Goal: Task Accomplishment & Management: Manage account settings

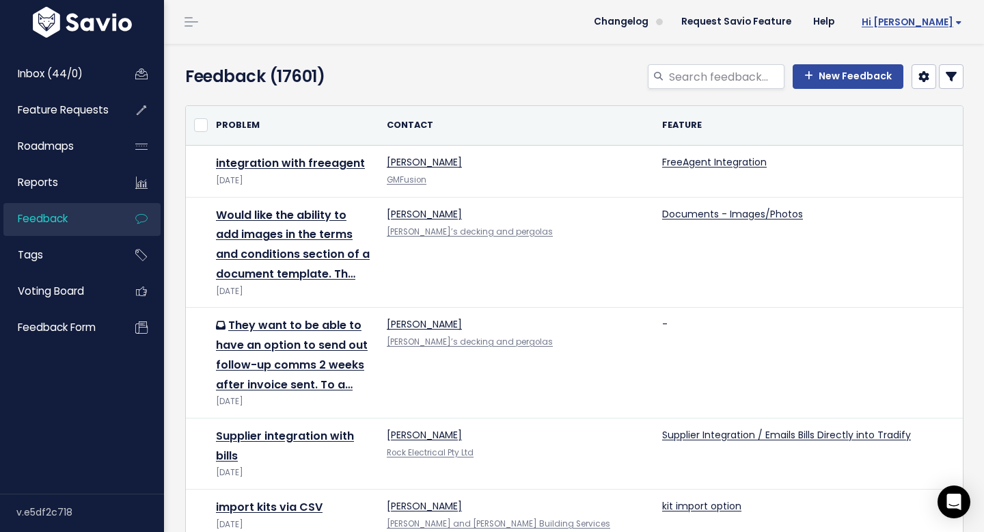
click at [945, 23] on span "Hi [PERSON_NAME]" at bounding box center [912, 22] width 100 height 10
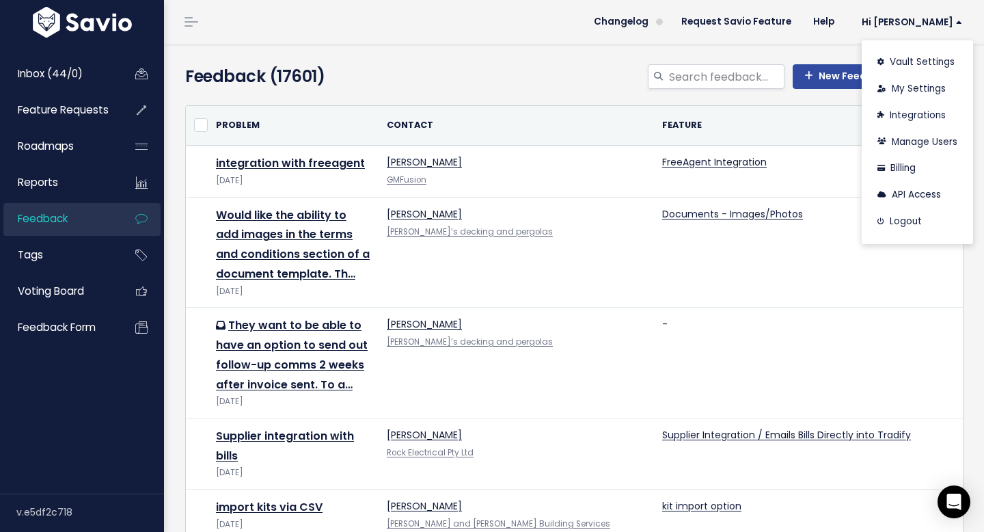
click at [751, 53] on div "Feedback (17601) New Feedback" at bounding box center [572, 69] width 816 height 51
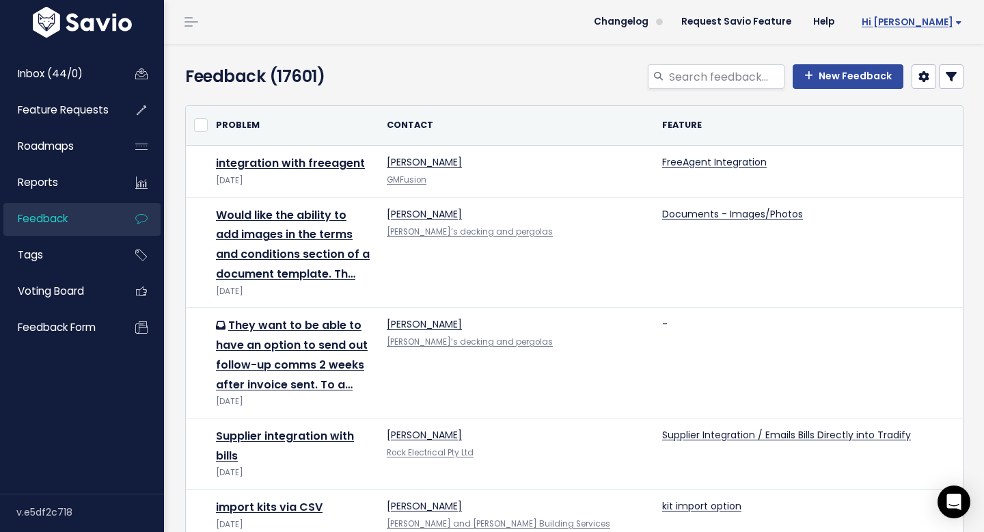
click at [949, 23] on span "Hi [PERSON_NAME]" at bounding box center [912, 22] width 100 height 10
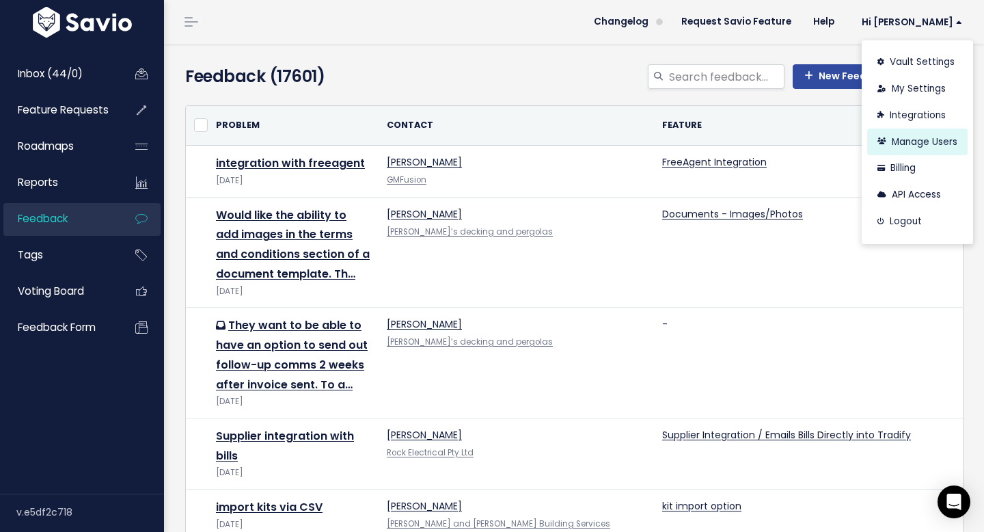
click at [927, 138] on link "Manage Users" at bounding box center [917, 141] width 100 height 27
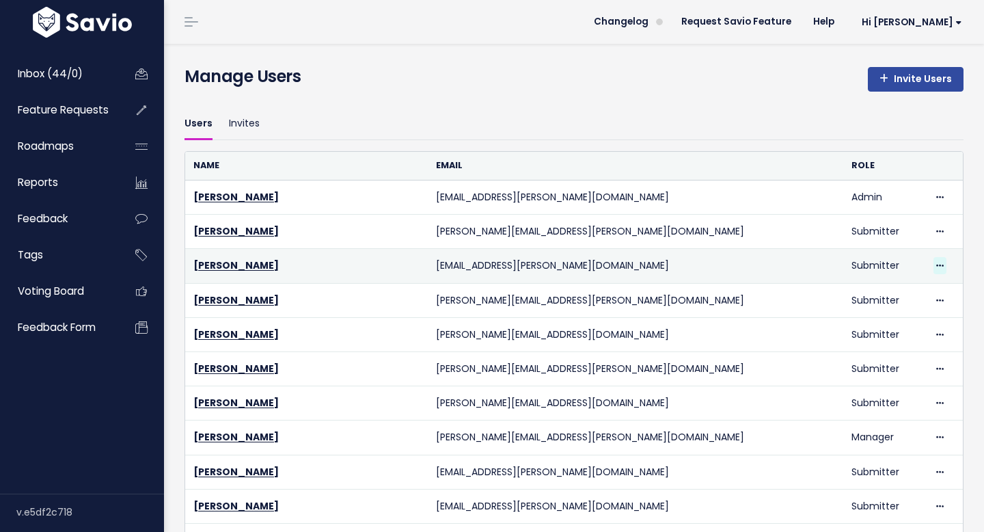
click at [936, 267] on icon at bounding box center [940, 266] width 8 height 9
click at [870, 306] on link "Delete" at bounding box center [894, 303] width 98 height 27
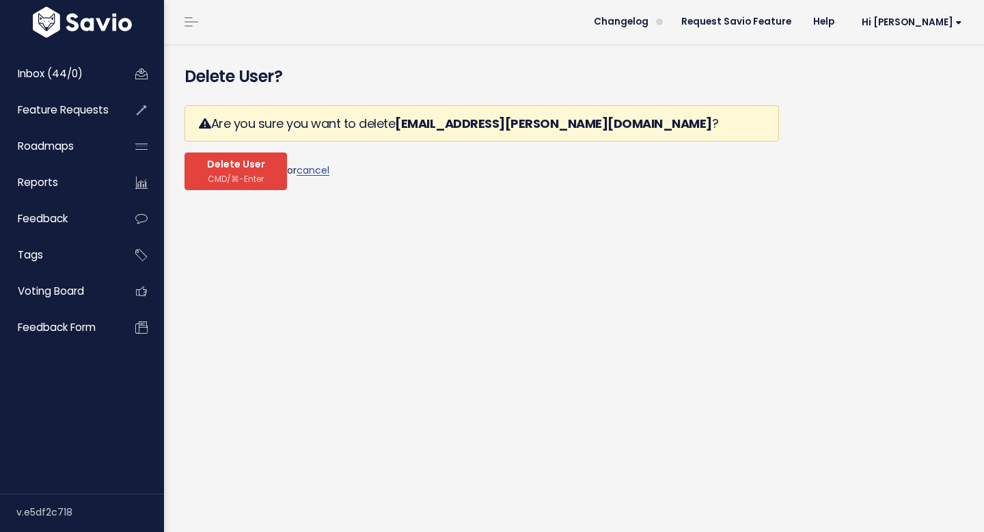
click at [239, 183] on span "CMD/⌘-Enter" at bounding box center [236, 179] width 56 height 10
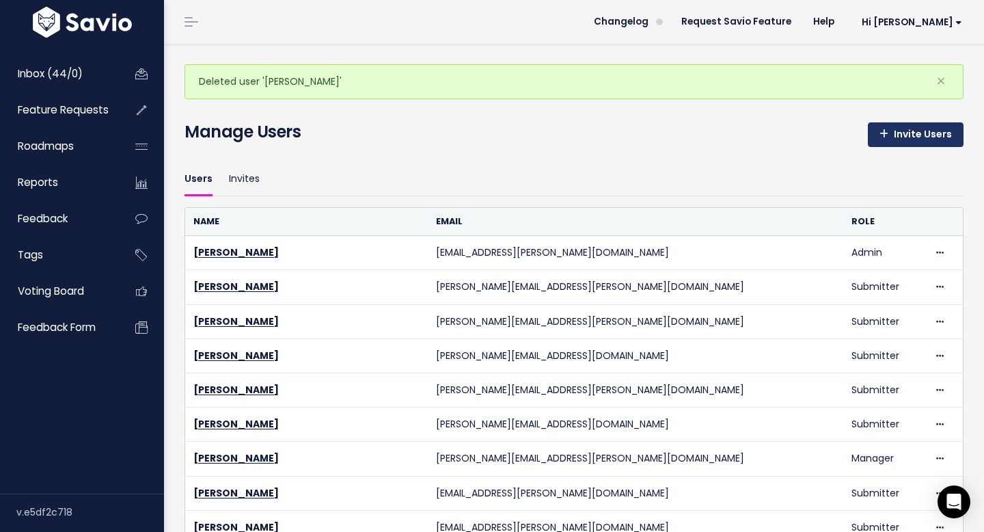
click at [910, 139] on link "Invite Users" at bounding box center [916, 134] width 96 height 25
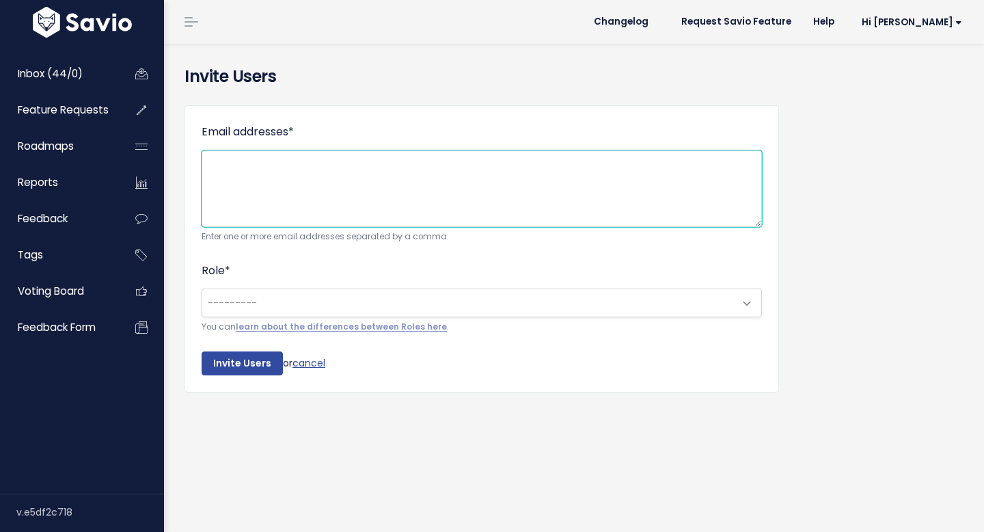
click at [319, 167] on textarea "Email addresses *" at bounding box center [482, 188] width 560 height 77
paste textarea "[PERSON_NAME][EMAIL_ADDRESS][DOMAIN_NAME]"
type textarea "ashton.galloway@tradifyhq.com"
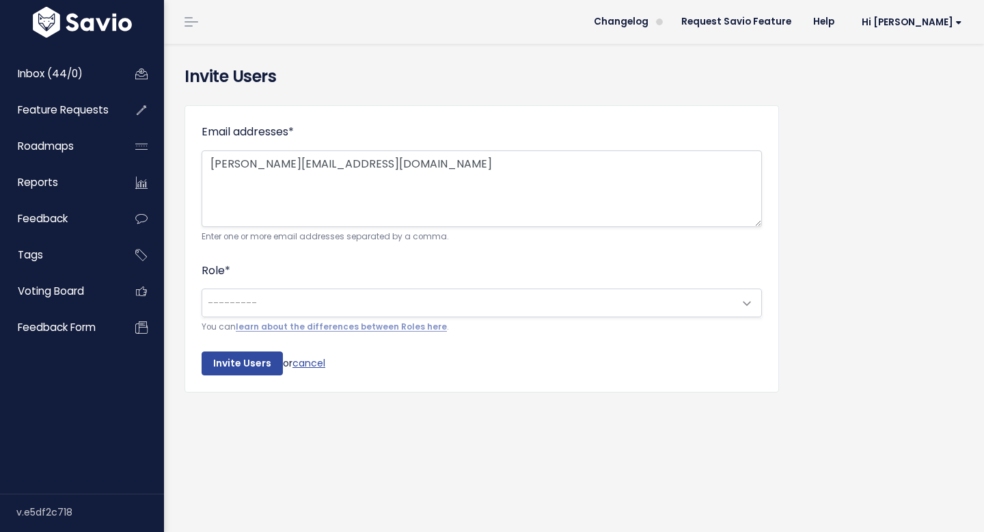
click at [302, 305] on span "---------" at bounding box center [468, 302] width 532 height 27
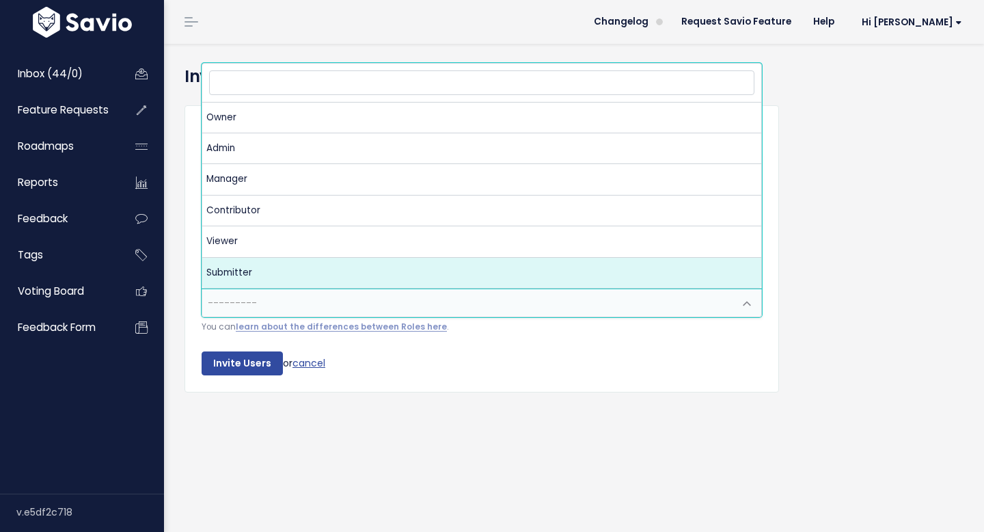
select select "SUBMITTER"
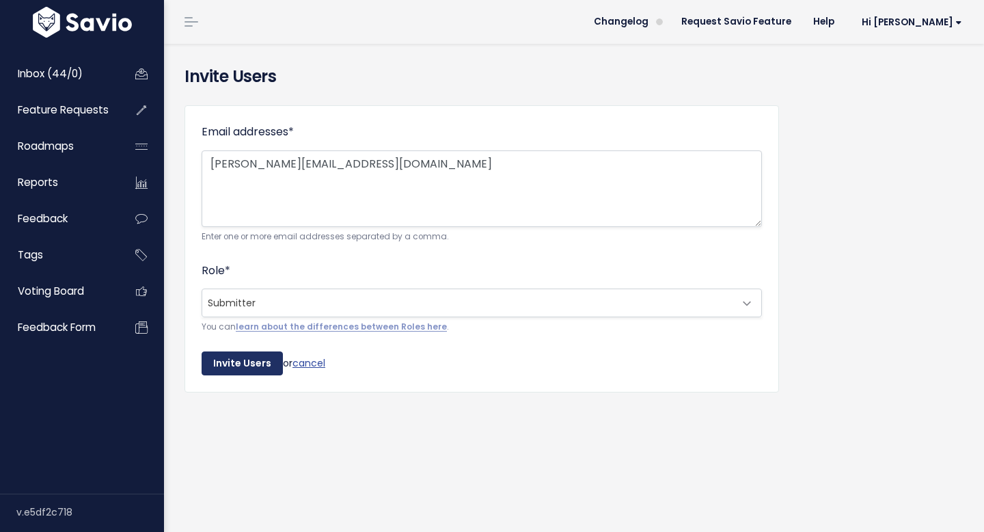
click at [254, 361] on input "Invite Users" at bounding box center [242, 363] width 81 height 25
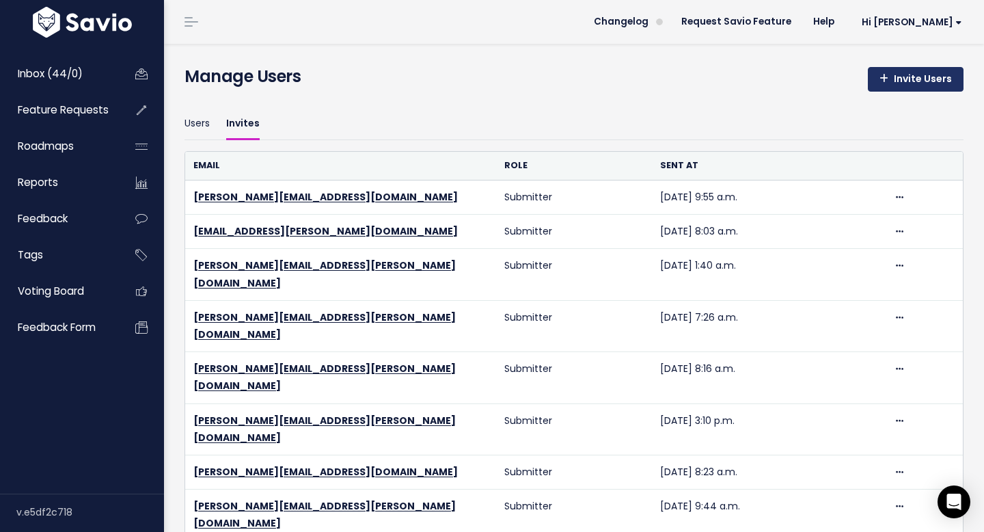
click at [880, 89] on link "Invite Users" at bounding box center [916, 79] width 96 height 25
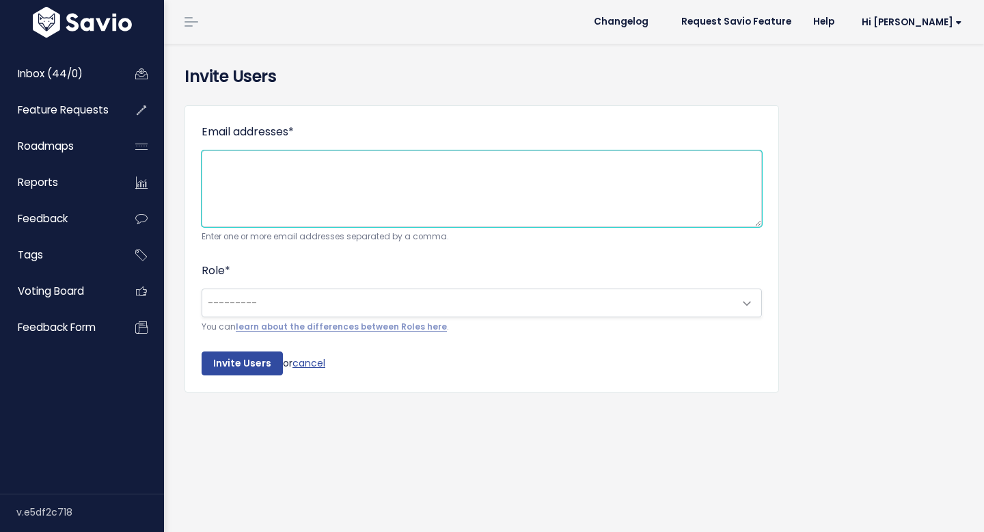
click at [379, 195] on textarea "Email addresses *" at bounding box center [482, 188] width 560 height 77
paste textarea "[PERSON_NAME][EMAIL_ADDRESS][PERSON_NAME][DOMAIN_NAME]"
type textarea "[PERSON_NAME][EMAIL_ADDRESS][PERSON_NAME][DOMAIN_NAME]"
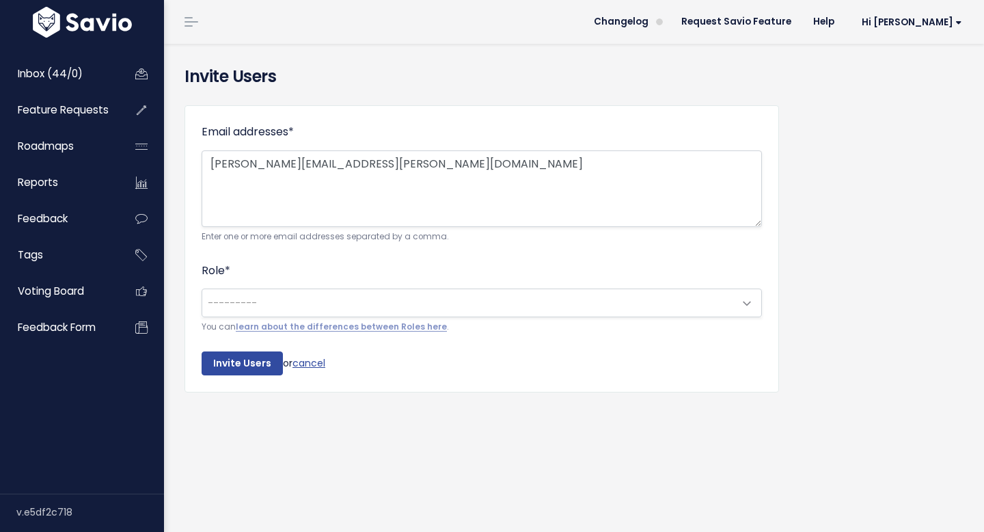
click at [307, 298] on span "---------" at bounding box center [468, 302] width 532 height 27
drag, startPoint x: 243, startPoint y: 358, endPoint x: 236, endPoint y: 304, distance: 54.5
click at [235, 305] on form "Email addresses * charlie.marsh@tradifyhq.com Enter one or more email addresses…" at bounding box center [482, 248] width 560 height 253
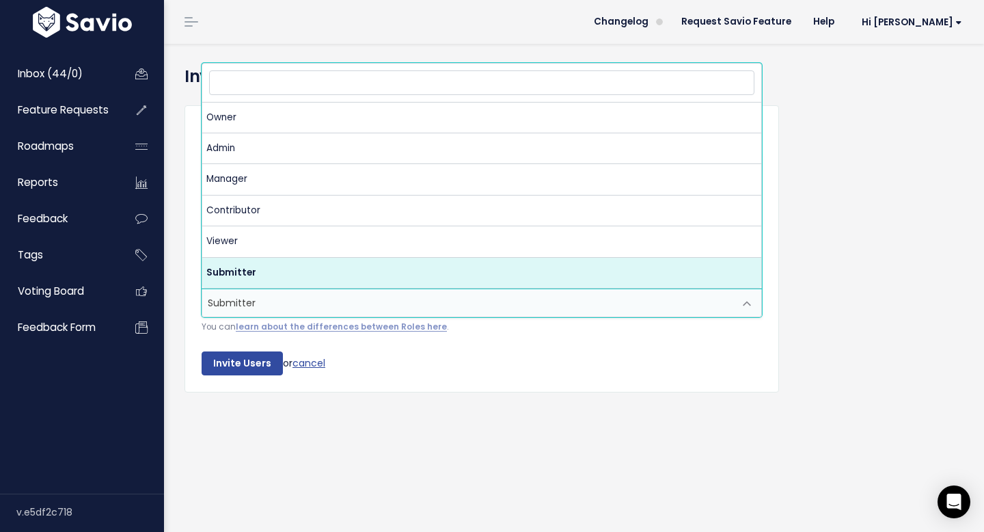
click at [236, 304] on span "Submitter" at bounding box center [468, 302] width 532 height 27
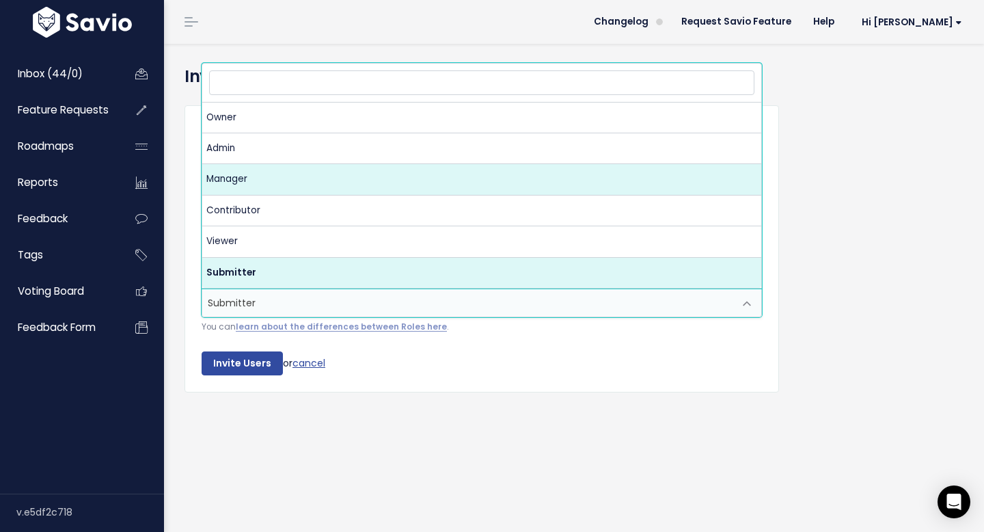
select select "MANAGER"
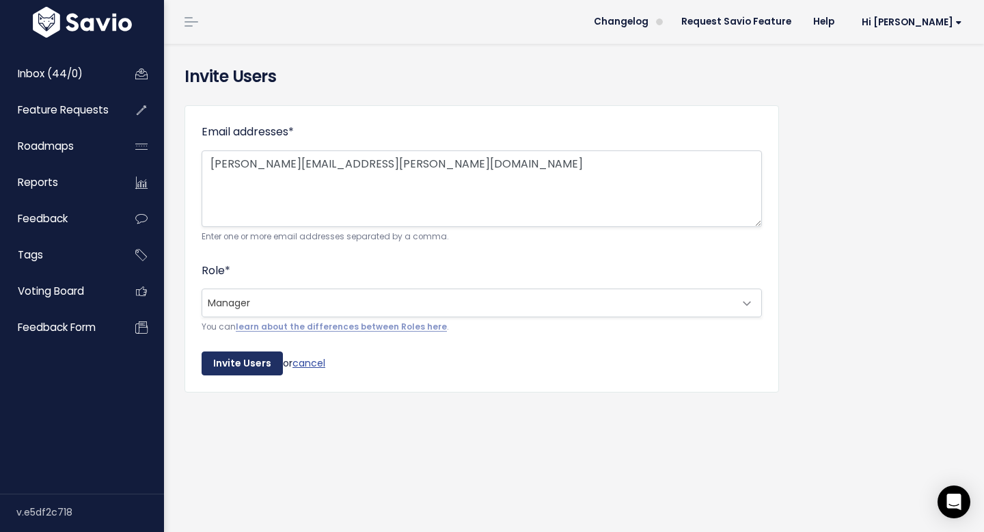
click at [249, 360] on input "Invite Users" at bounding box center [242, 363] width 81 height 25
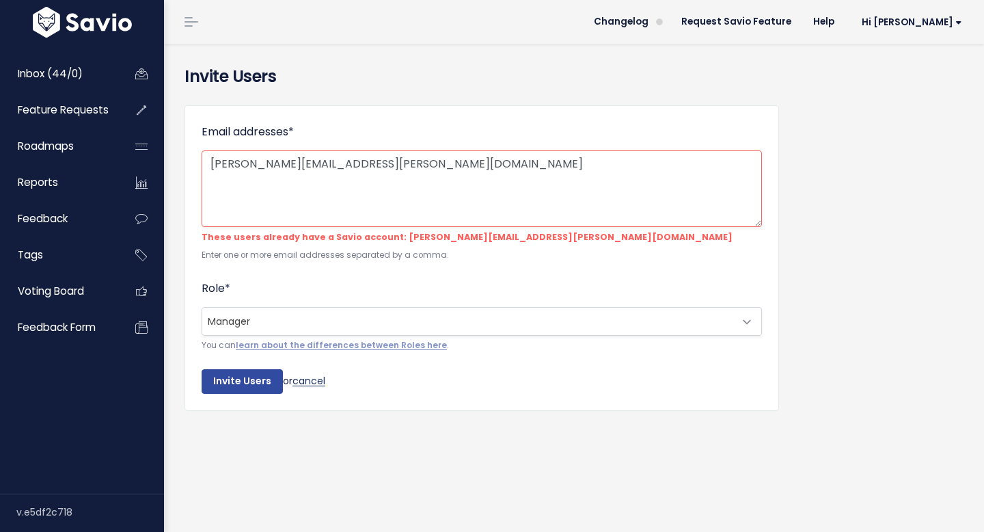
click at [316, 381] on link "cancel" at bounding box center [309, 381] width 33 height 14
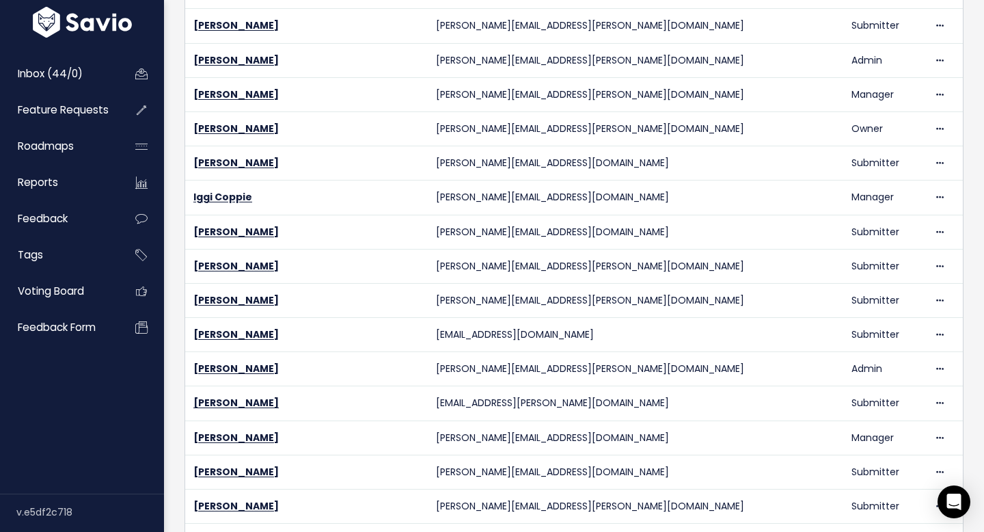
scroll to position [2471, 0]
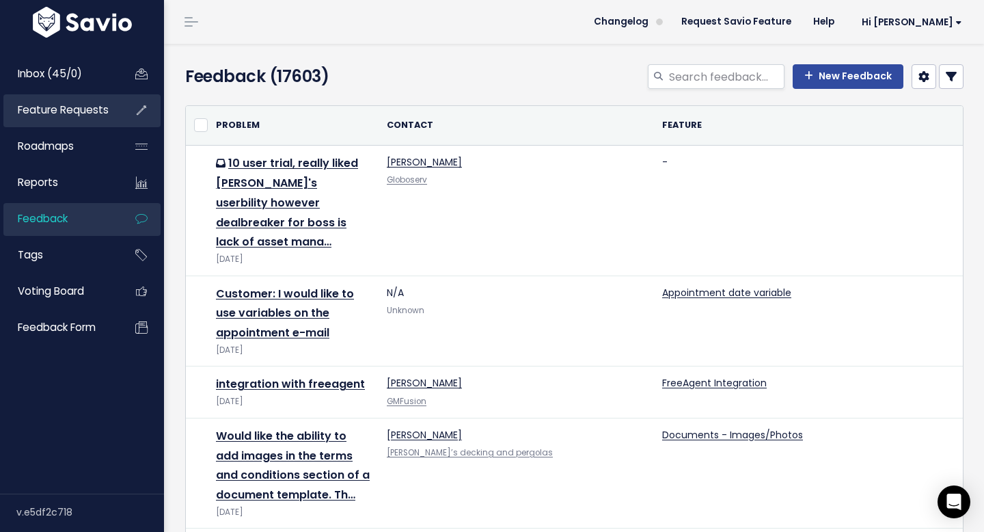
click at [105, 113] on span "Feature Requests" at bounding box center [63, 110] width 91 height 14
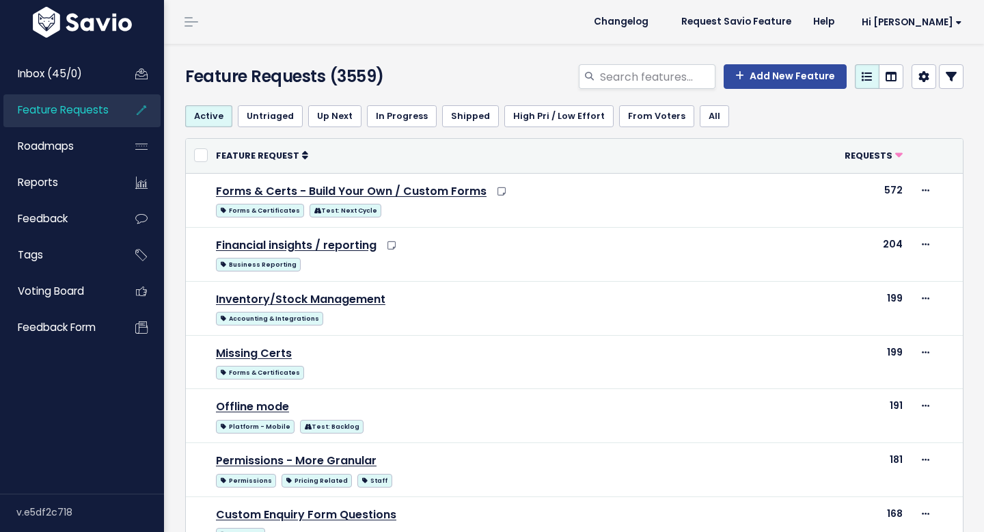
select select
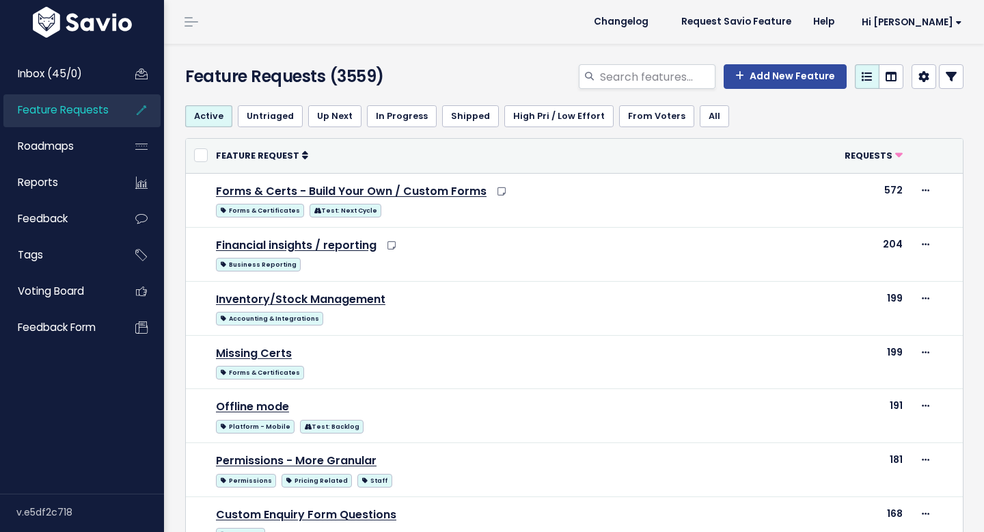
select select
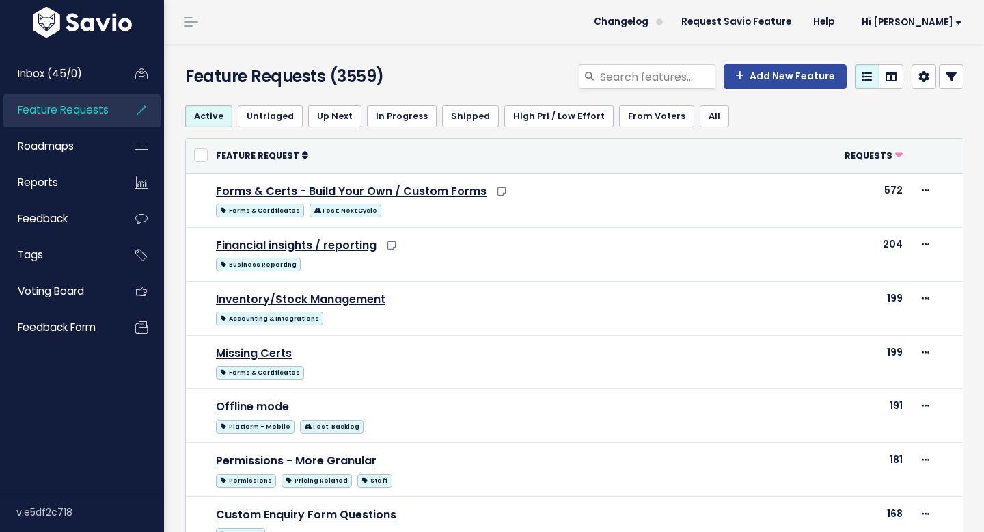
click at [953, 80] on icon at bounding box center [951, 76] width 11 height 11
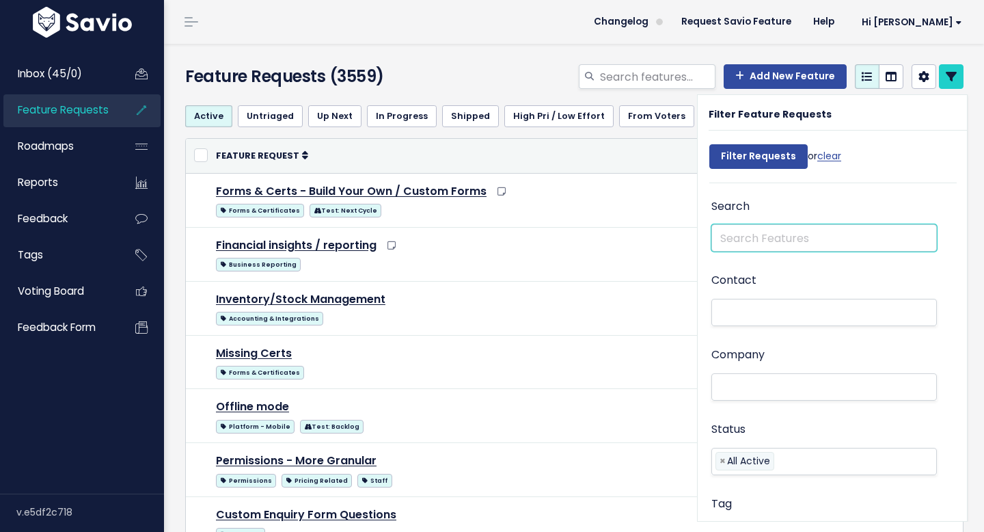
click at [763, 233] on input "text" at bounding box center [825, 237] width 226 height 27
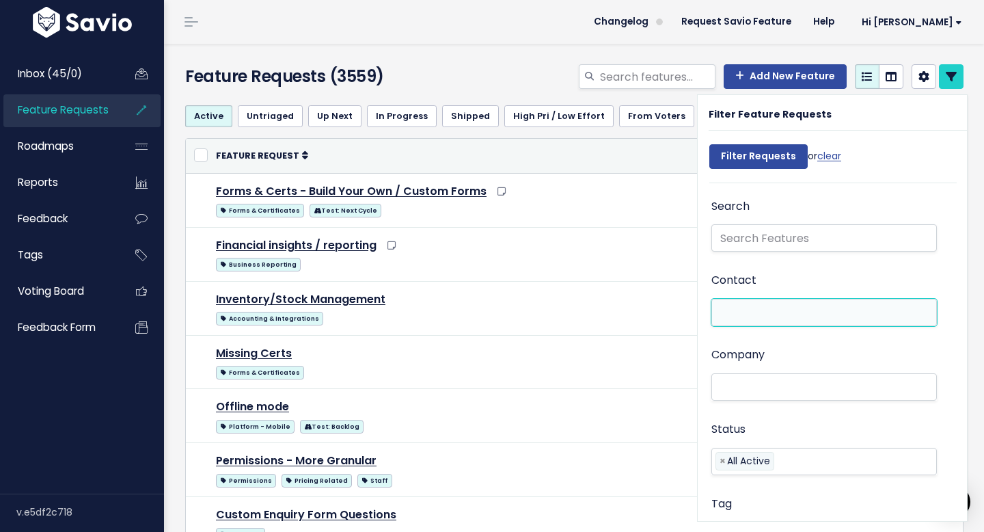
click at [757, 307] on li at bounding box center [821, 313] width 211 height 14
paste input "[PERSON_NAME][EMAIL_ADDRESS][DOMAIN_NAME]"
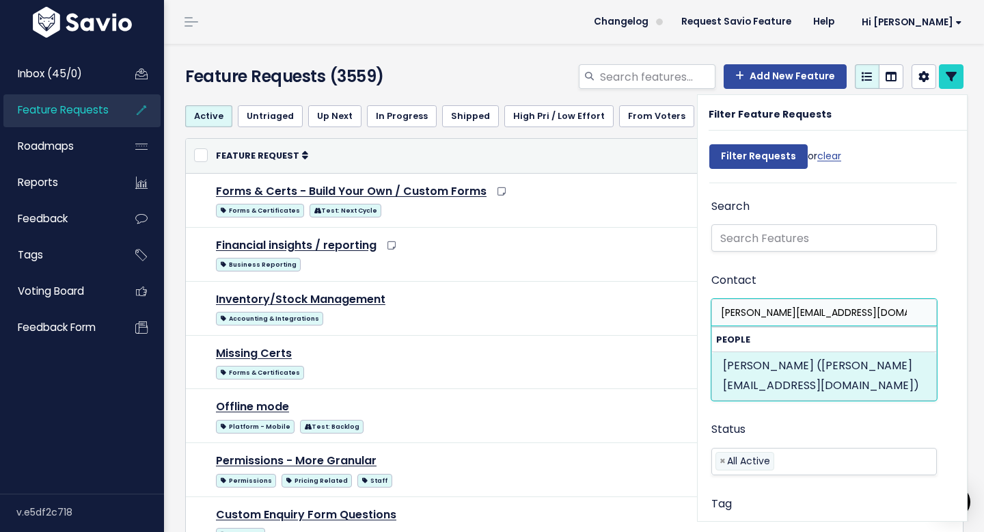
type input "[PERSON_NAME][EMAIL_ADDRESS][DOMAIN_NAME]"
select select "90252751"
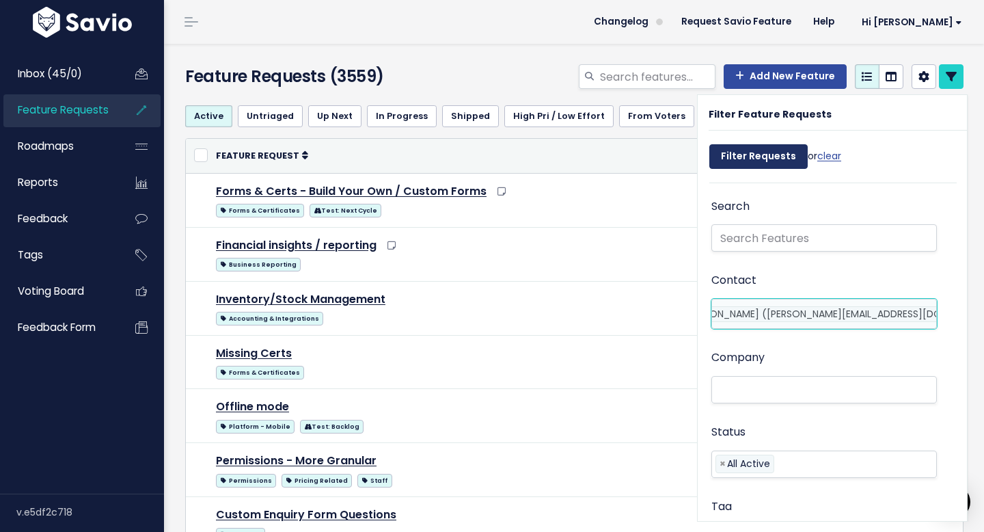
click at [744, 160] on input "Filter Requests" at bounding box center [758, 156] width 98 height 25
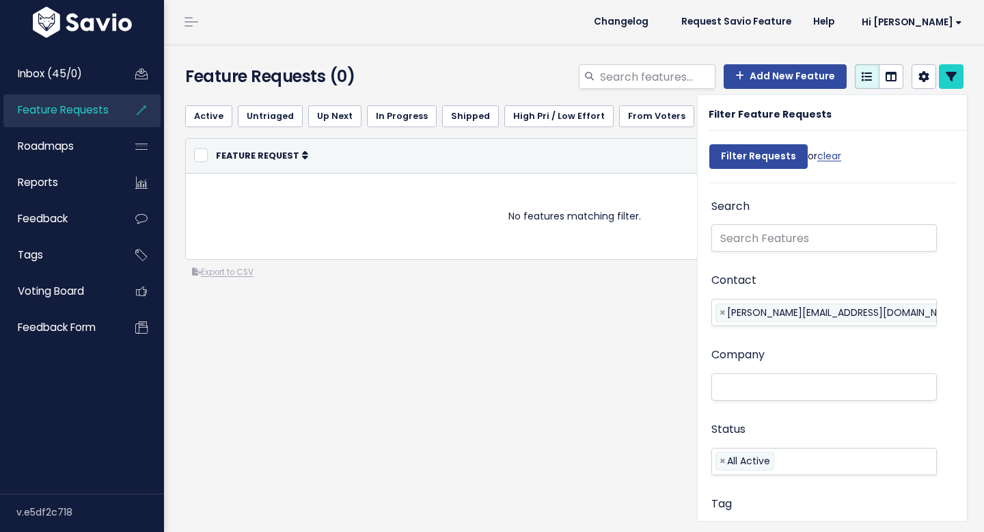
select select
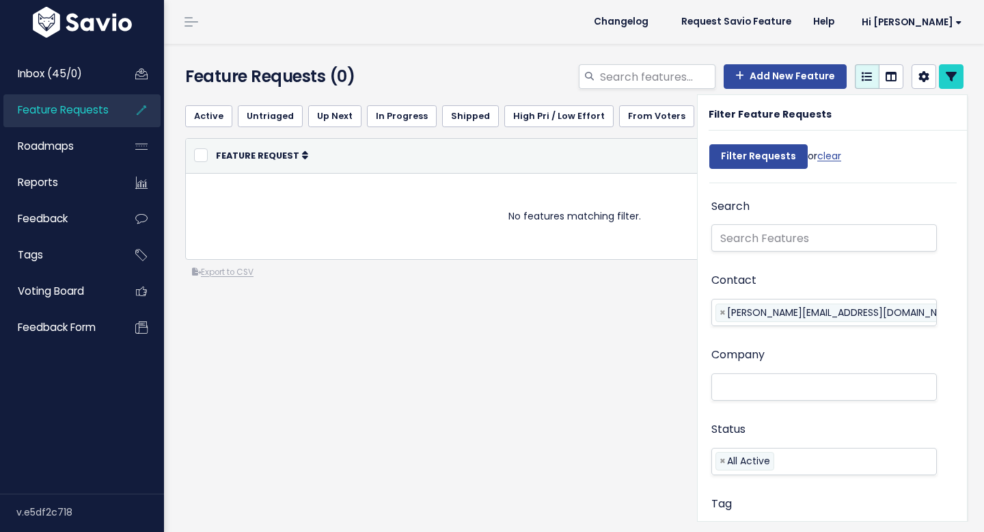
select select
